Goal: Task Accomplishment & Management: Complete application form

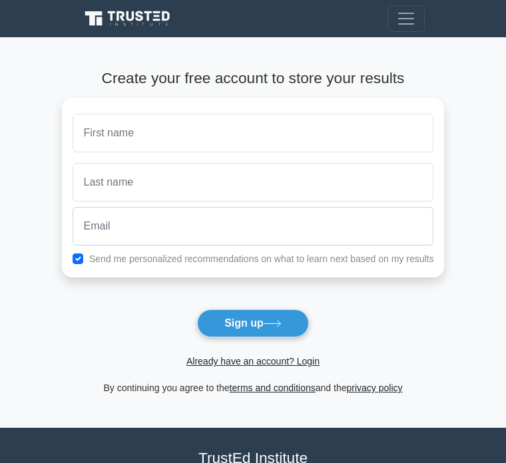
click at [406, 129] on input "text" at bounding box center [253, 133] width 361 height 39
click at [406, 128] on input "text" at bounding box center [253, 133] width 361 height 39
click at [252, 323] on button "Sign up" at bounding box center [253, 323] width 112 height 28
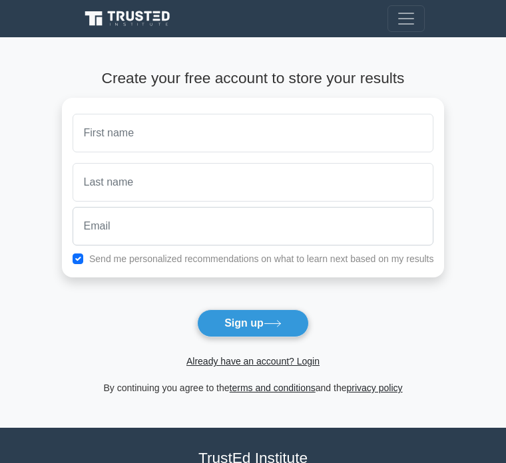
click at [252, 323] on button "Sign up" at bounding box center [253, 323] width 112 height 28
click at [329, 71] on h4 "Create your free account to store your results" at bounding box center [253, 78] width 383 height 18
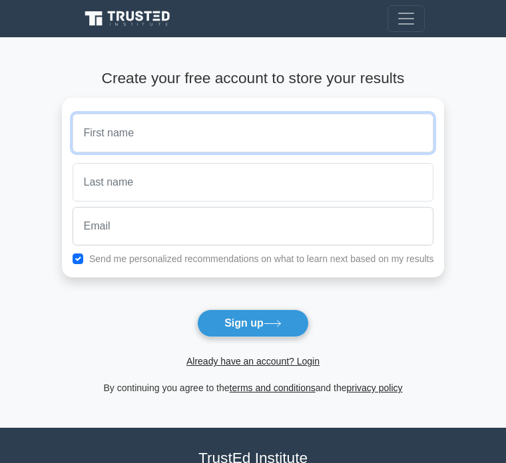
click at [337, 134] on input "text" at bounding box center [253, 133] width 361 height 39
type input "F"
type input "create"
click at [252, 323] on button "Sign up" at bounding box center [253, 323] width 112 height 28
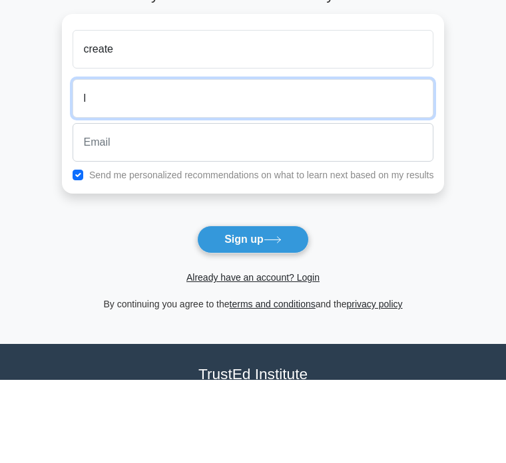
type input "l"
click at [252, 309] on button "Sign up" at bounding box center [253, 323] width 112 height 28
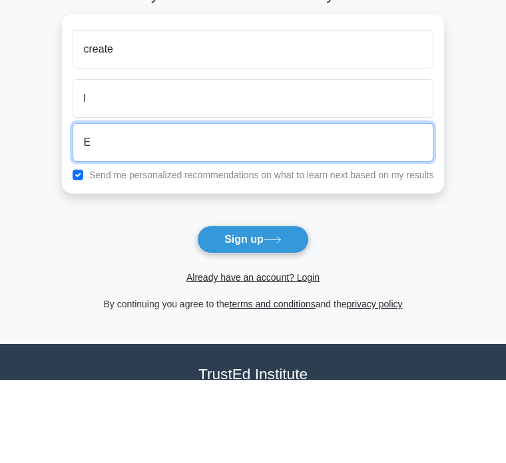
click at [252, 309] on button "Sign up" at bounding box center [253, 323] width 112 height 28
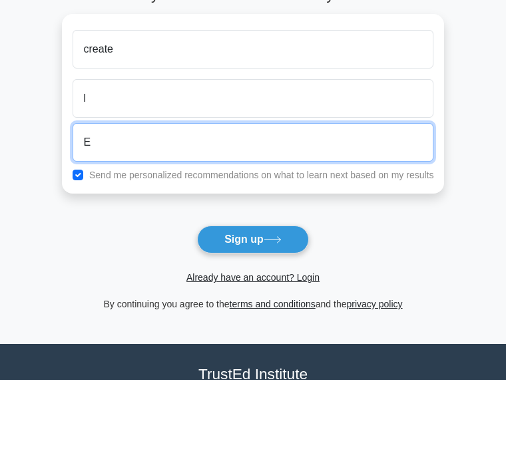
click at [252, 309] on button "Sign up" at bounding box center [253, 323] width 112 height 28
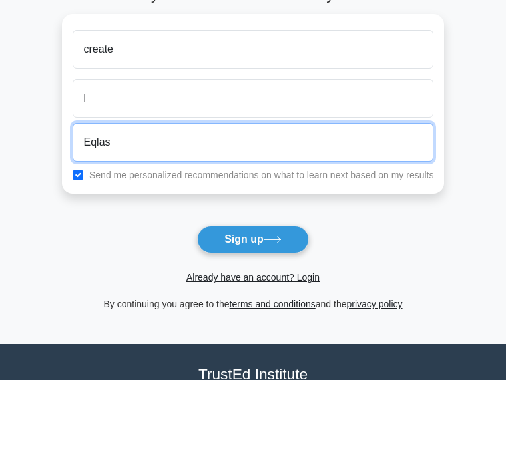
click at [252, 309] on button "Sign up" at bounding box center [253, 323] width 112 height 28
type input "Eqlase"
click at [252, 309] on button "Sign up" at bounding box center [253, 323] width 112 height 28
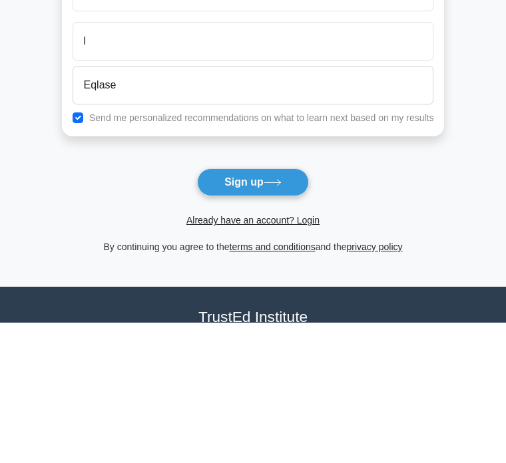
click at [277, 164] on form "Create your free account to store your results create l Eqlase Send me personal…" at bounding box center [253, 232] width 383 height 327
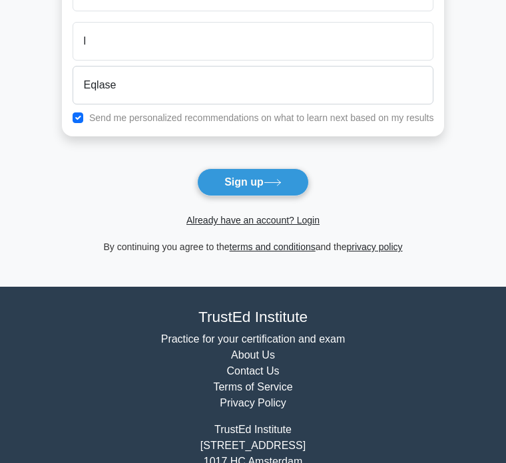
click at [269, 193] on button "Sign up" at bounding box center [253, 182] width 112 height 28
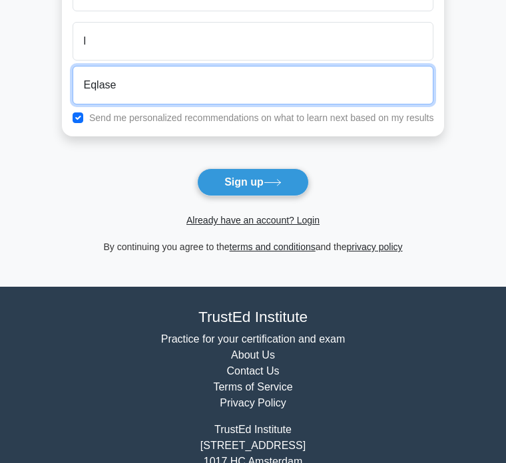
scroll to position [140, 0]
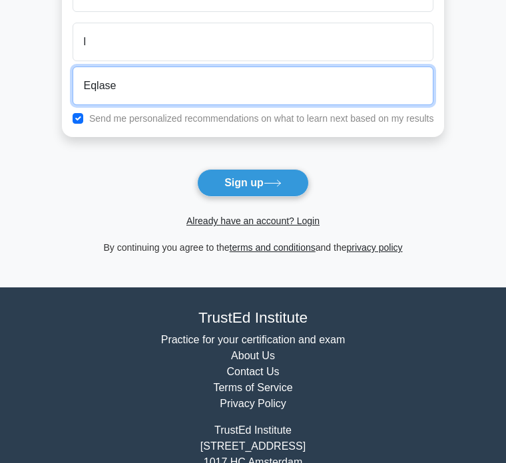
click at [252, 182] on button "Sign up" at bounding box center [253, 183] width 112 height 28
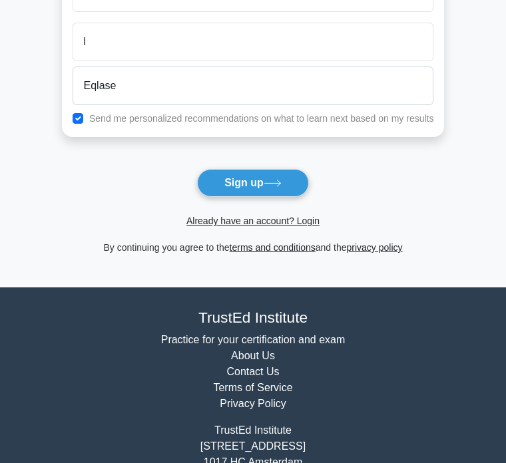
click at [65, 112] on div "Send me personalized recommendations on what to learn next based on my results" at bounding box center [253, 118] width 377 height 16
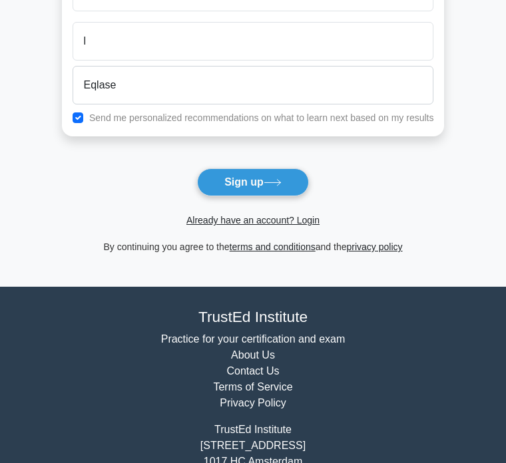
click at [65, 112] on div "Send me personalized recommendations on what to learn next based on my results" at bounding box center [253, 118] width 377 height 16
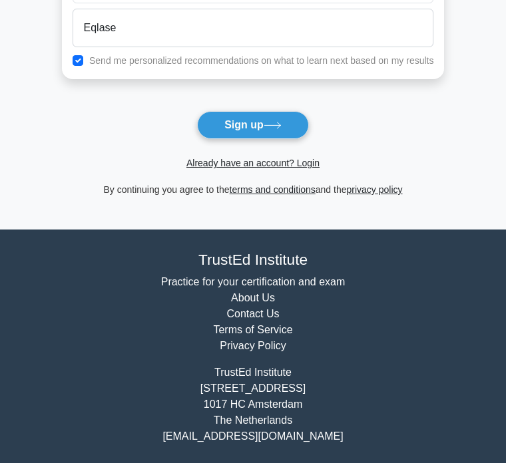
scroll to position [201, 0]
